Goal: Task Accomplishment & Management: Manage account settings

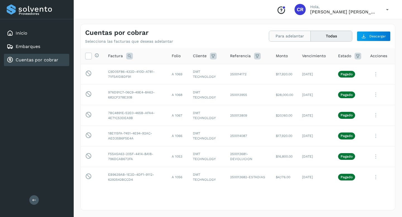
click at [311, 35] on button "Para adelantar" at bounding box center [331, 36] width 41 height 10
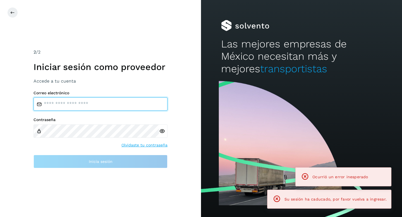
type input "**********"
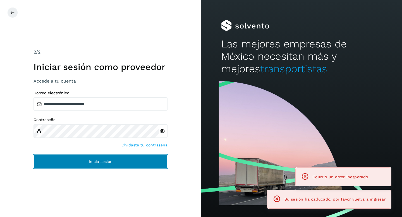
click at [87, 160] on button "Inicia sesión" at bounding box center [101, 161] width 134 height 13
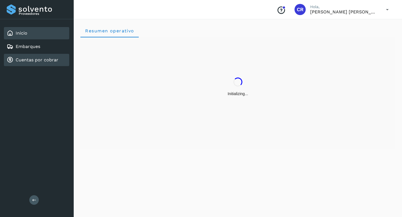
click at [45, 62] on link "Cuentas por cobrar" at bounding box center [37, 59] width 43 height 5
